Goal: Information Seeking & Learning: Learn about a topic

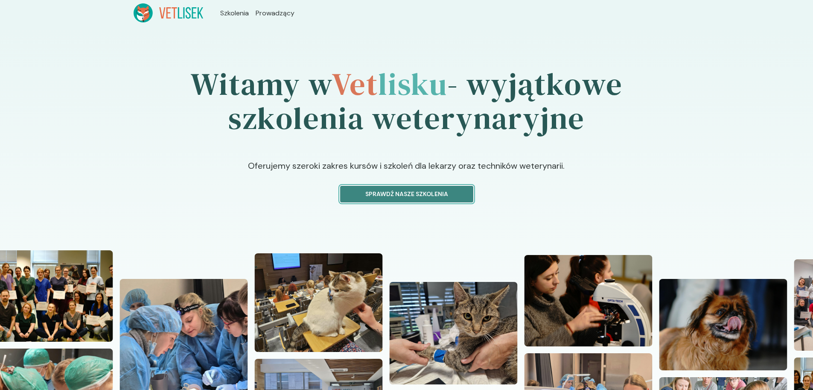
click at [427, 188] on button "Sprawdź nasze szkolenia" at bounding box center [406, 194] width 133 height 17
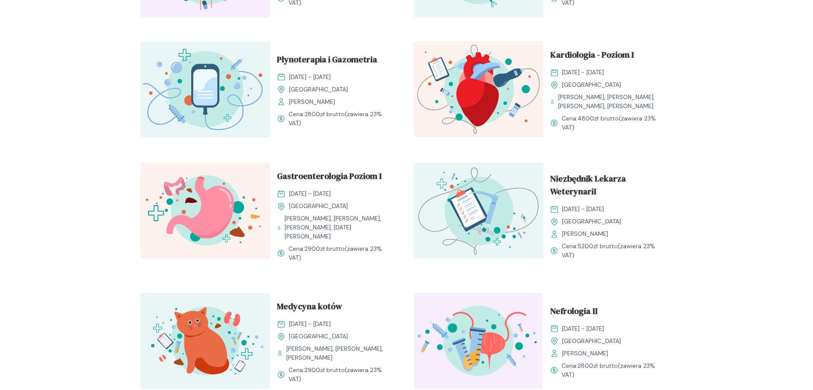
scroll to position [768, 0]
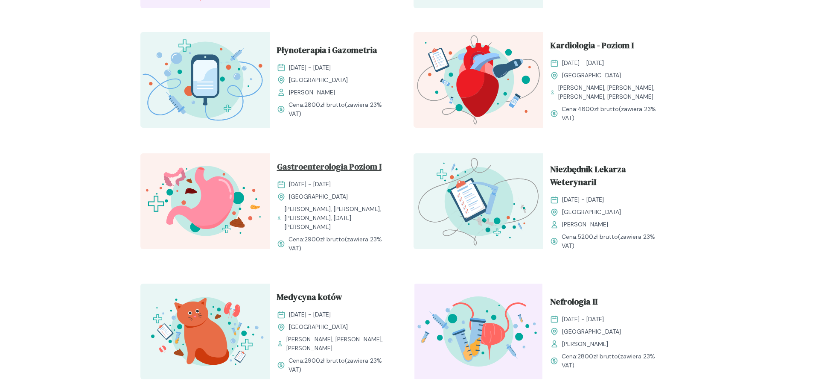
click at [325, 176] on span "Gastroenterologia Poziom I" at bounding box center [329, 168] width 105 height 16
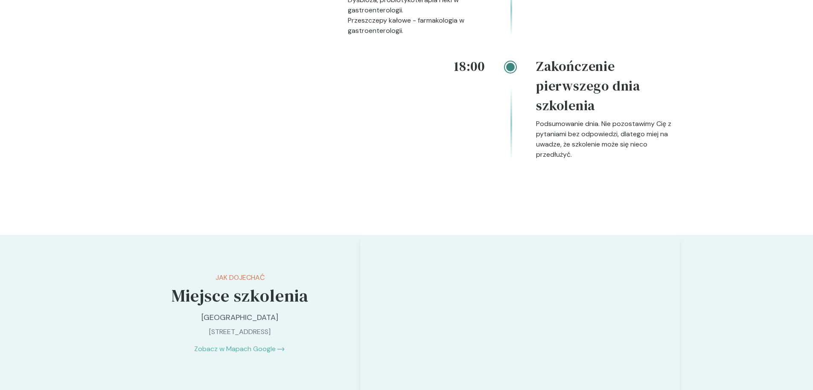
scroll to position [1921, 0]
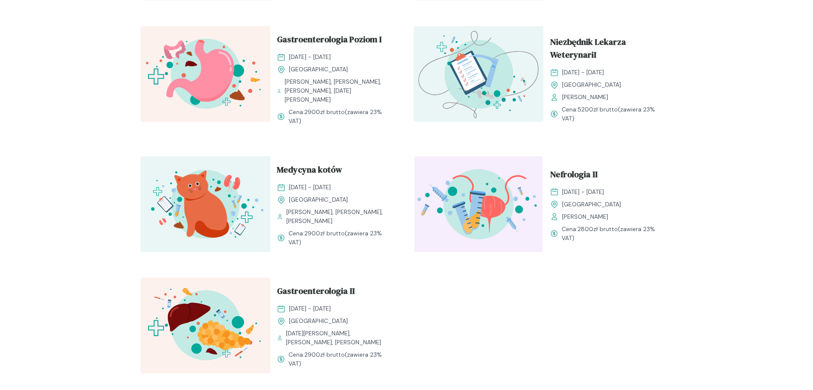
scroll to position [896, 0]
click at [586, 177] on span "Nefrologia II" at bounding box center [573, 175] width 47 height 16
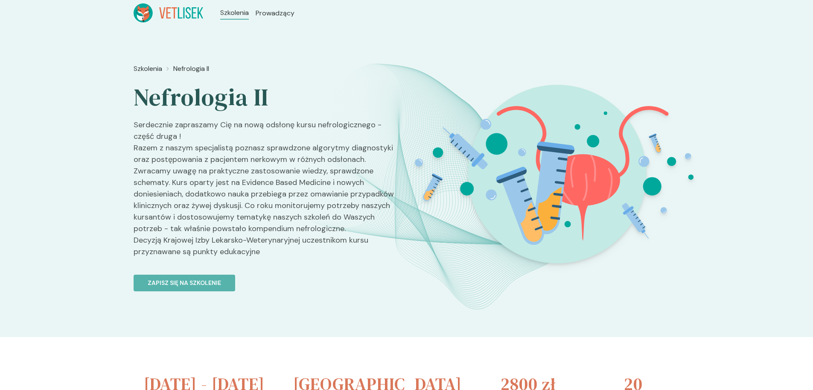
scroll to position [896, 0]
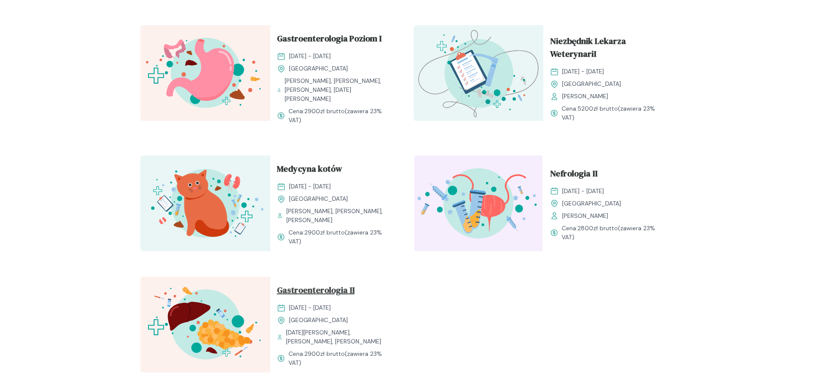
click at [344, 292] on span "Gastroenterologia II" at bounding box center [316, 291] width 78 height 16
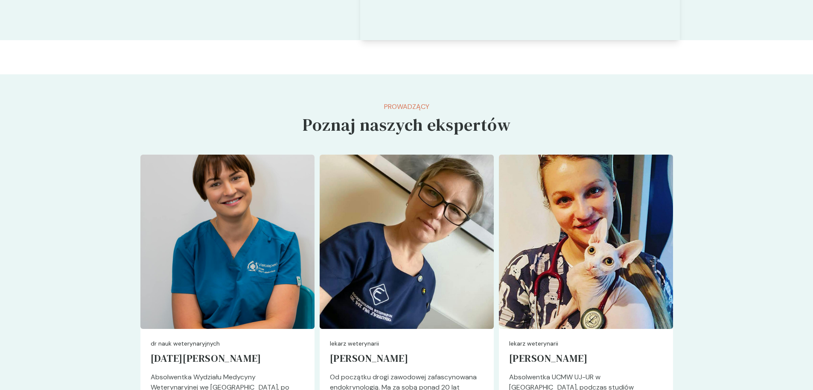
scroll to position [2091, 0]
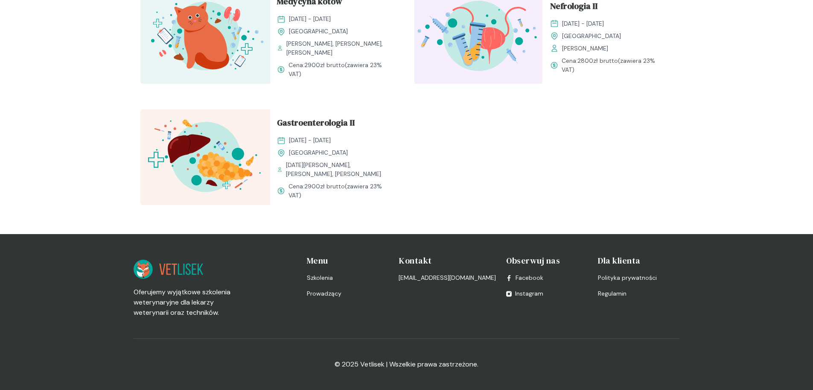
scroll to position [896, 0]
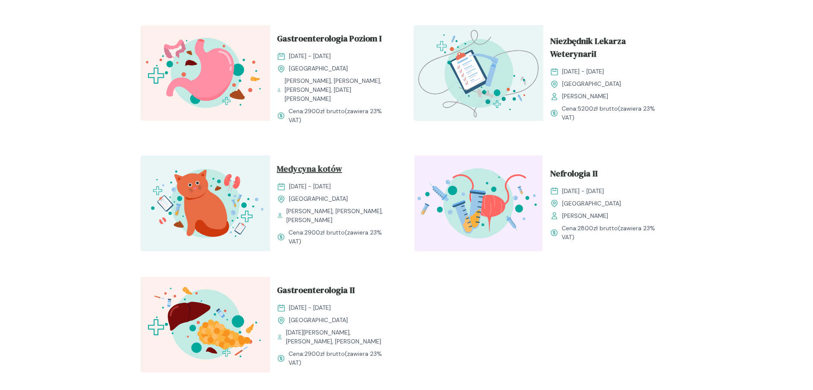
click at [316, 177] on span "Medycyna kotów" at bounding box center [309, 170] width 65 height 16
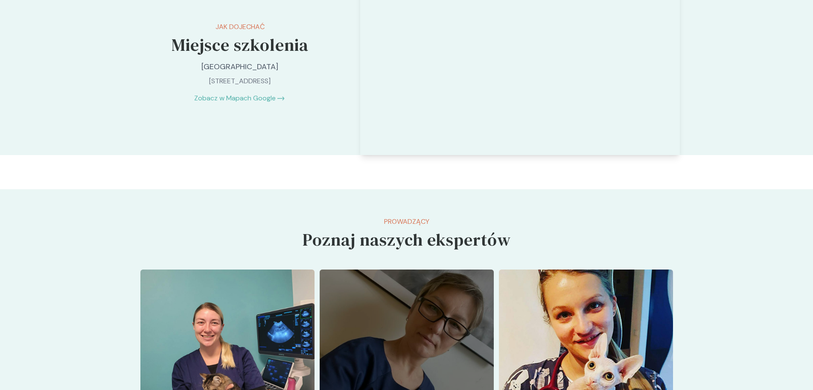
scroll to position [1750, 0]
